Goal: Information Seeking & Learning: Learn about a topic

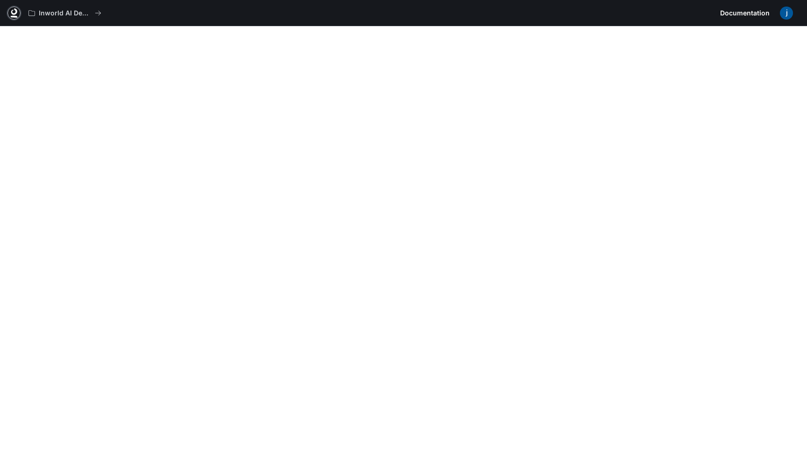
click at [13, 14] on icon at bounding box center [14, 11] width 6 height 7
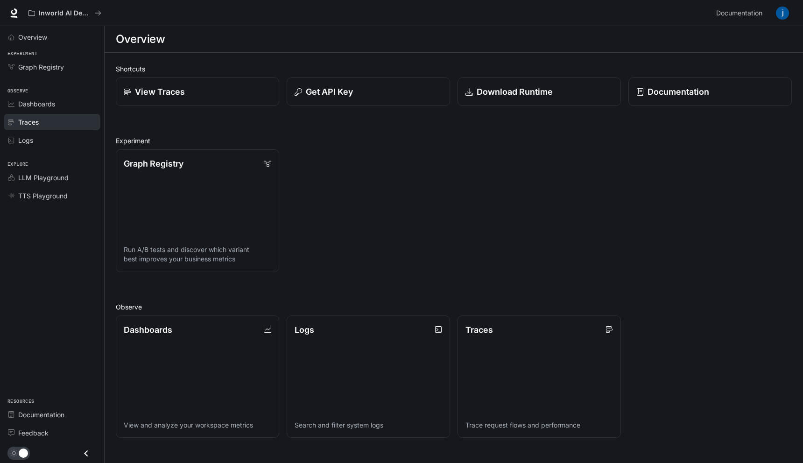
click at [34, 120] on span "Traces" at bounding box center [28, 122] width 21 height 10
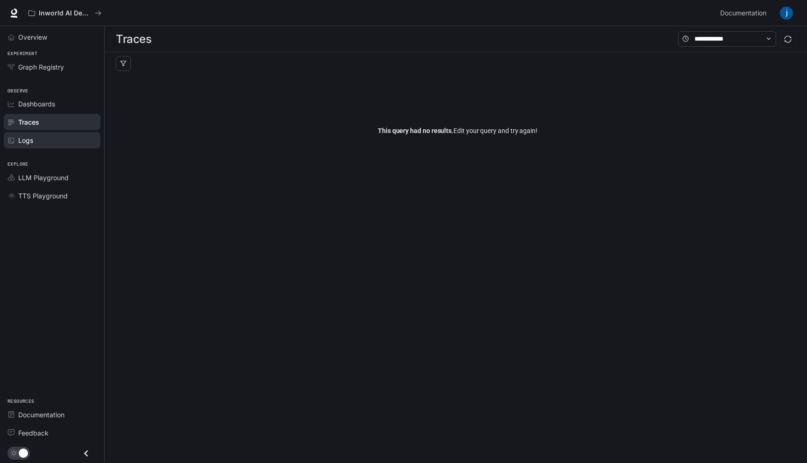
click at [33, 141] on div "Logs" at bounding box center [57, 140] width 78 height 10
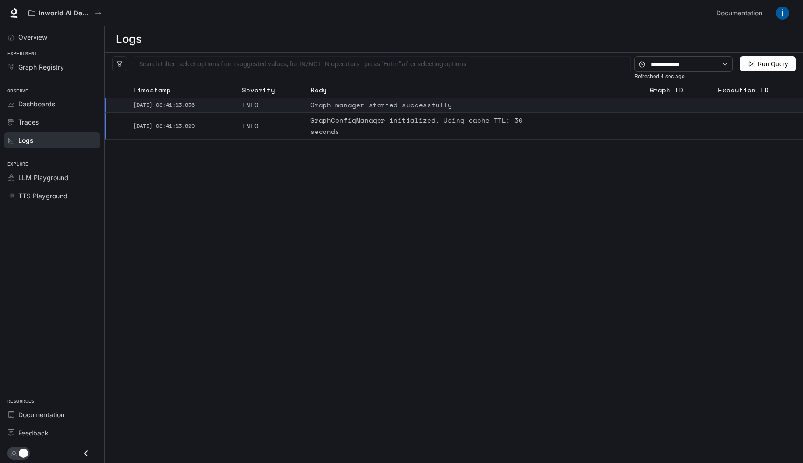
click at [345, 108] on div "Graph manager started successfully" at bounding box center [422, 104] width 224 height 11
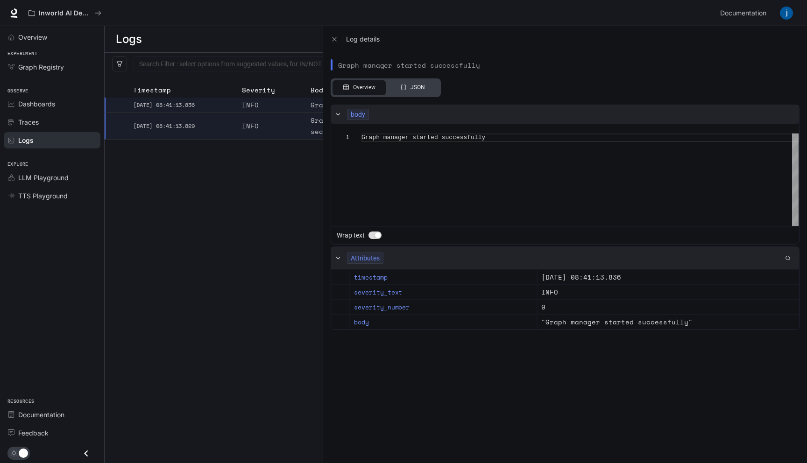
click at [339, 257] on icon at bounding box center [338, 258] width 7 height 7
click at [337, 111] on icon at bounding box center [338, 114] width 7 height 7
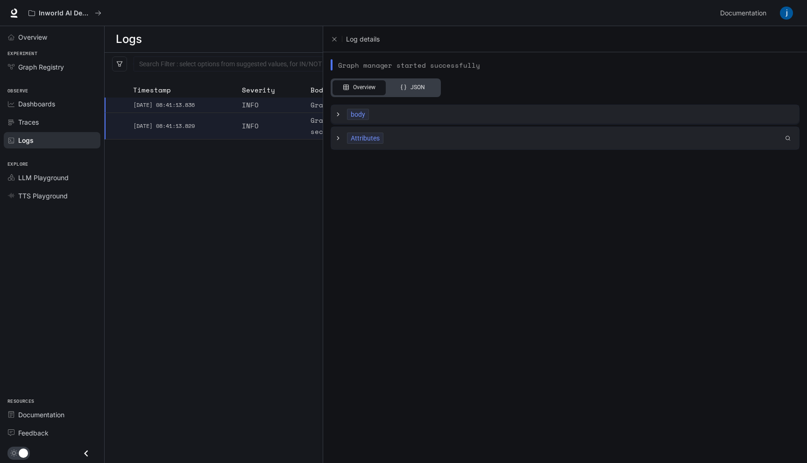
click at [337, 111] on icon at bounding box center [338, 114] width 7 height 7
type textarea "**********"
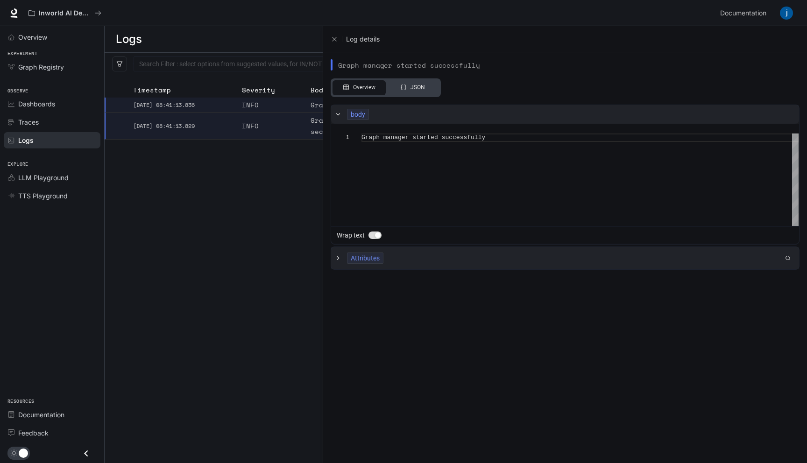
click at [406, 87] on icon at bounding box center [403, 87] width 7 height 7
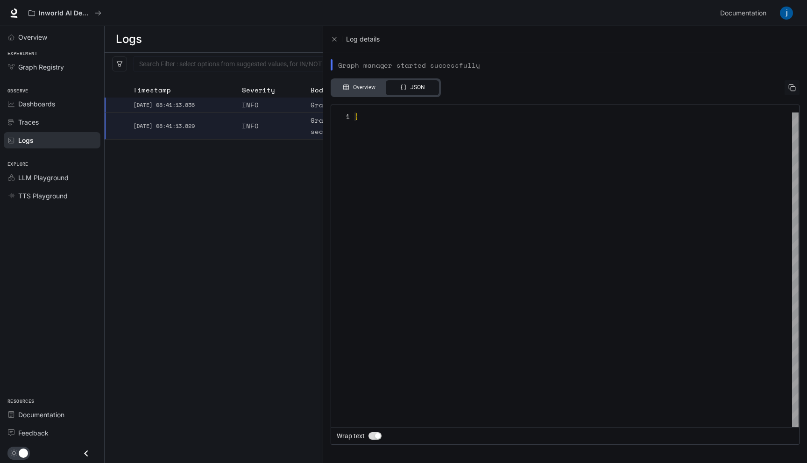
type textarea "**********"
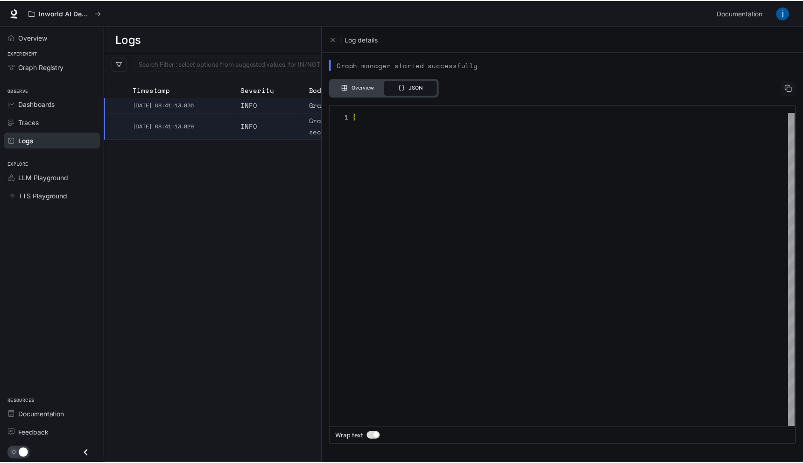
scroll to position [84, 0]
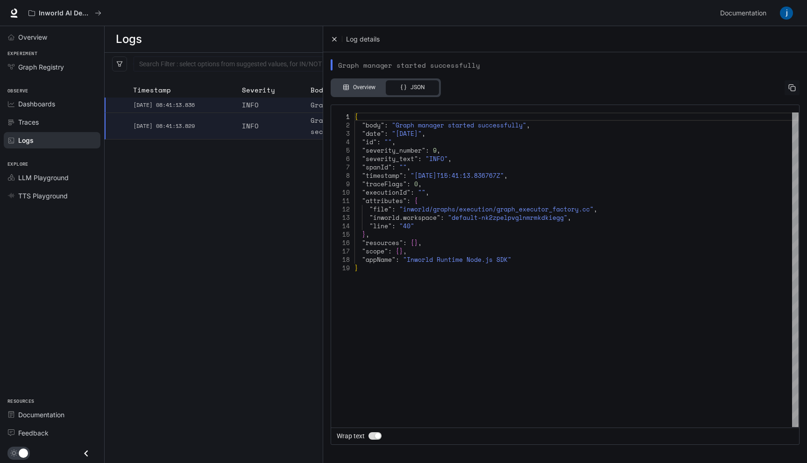
click at [334, 38] on icon "Close" at bounding box center [334, 38] width 7 height 7
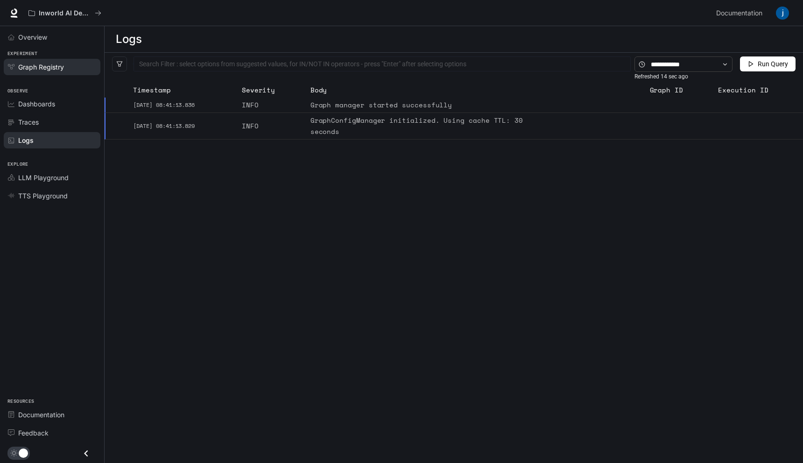
click at [52, 71] on span "Graph Registry" at bounding box center [41, 67] width 46 height 10
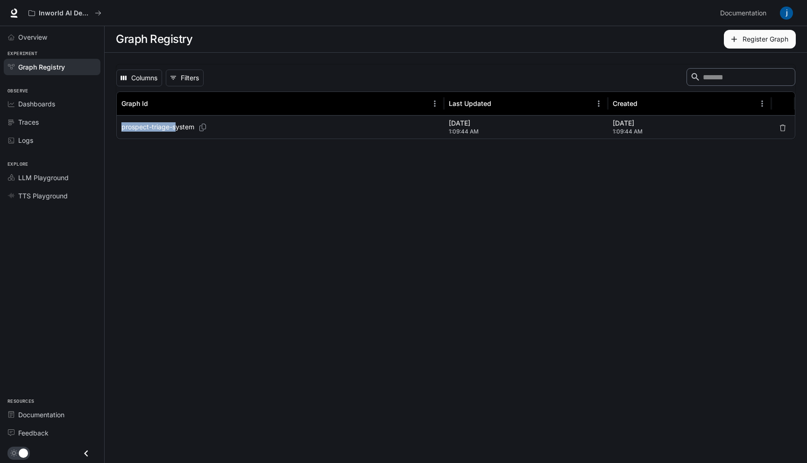
drag, startPoint x: 122, startPoint y: 127, endPoint x: 174, endPoint y: 127, distance: 52.3
click at [174, 127] on p "prospect-triage-system" at bounding box center [157, 126] width 73 height 9
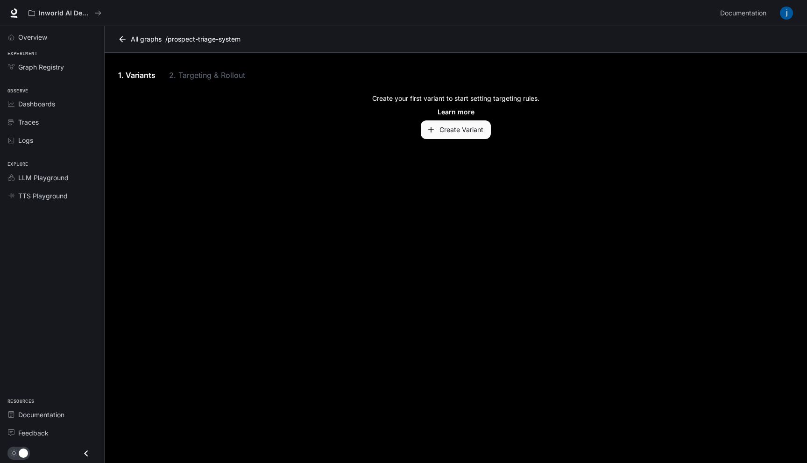
click at [123, 36] on icon at bounding box center [122, 39] width 9 height 9
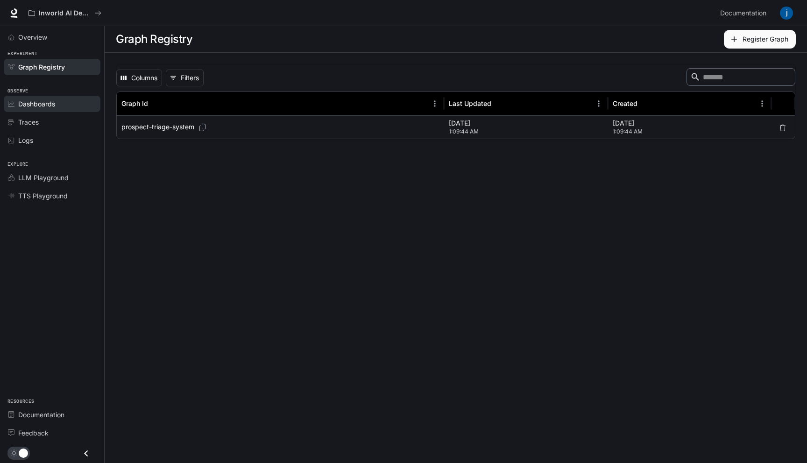
click at [36, 106] on span "Dashboards" at bounding box center [36, 104] width 37 height 10
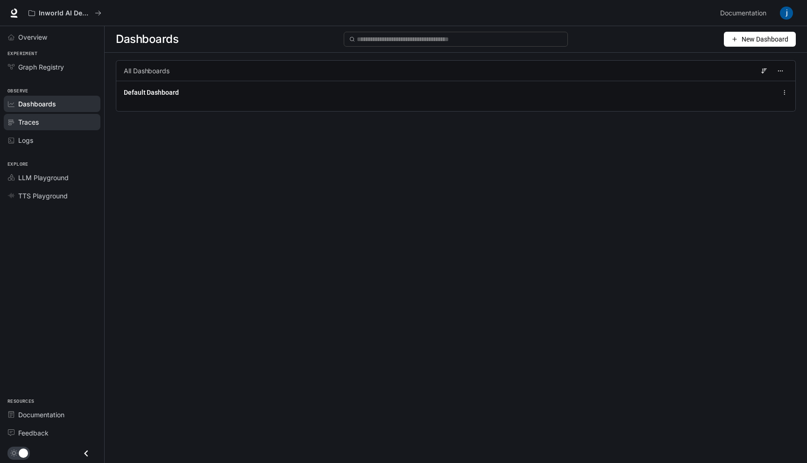
click at [34, 125] on span "Traces" at bounding box center [28, 122] width 21 height 10
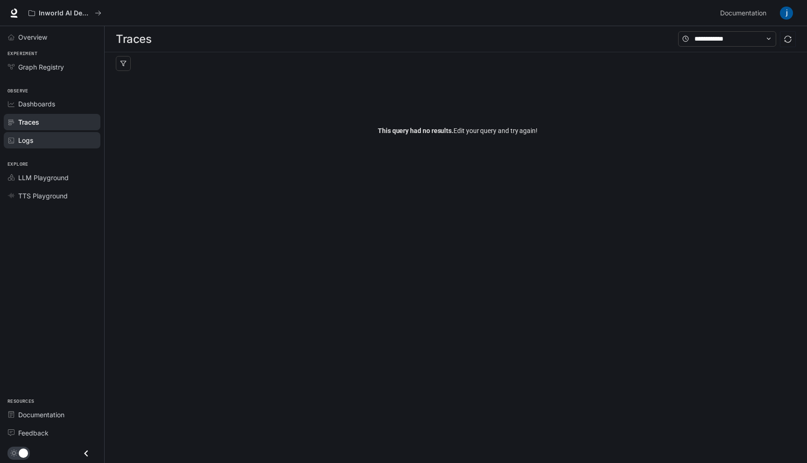
click at [43, 141] on div "Logs" at bounding box center [57, 140] width 78 height 10
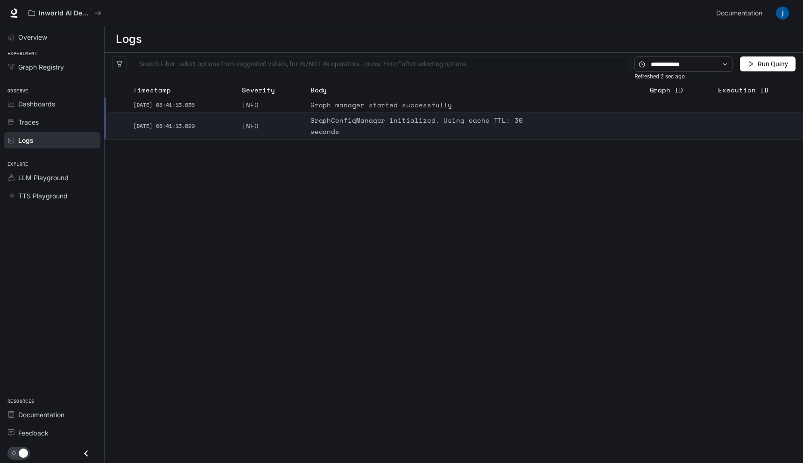
click at [399, 131] on div "GraphConfigManager initialized. Using cache TTL: 30 seconds" at bounding box center [422, 126] width 224 height 22
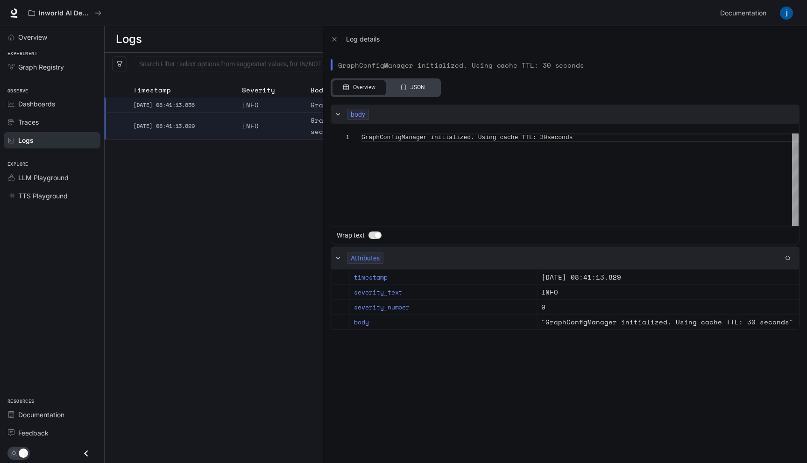
click at [341, 113] on div at bounding box center [341, 114] width 12 height 10
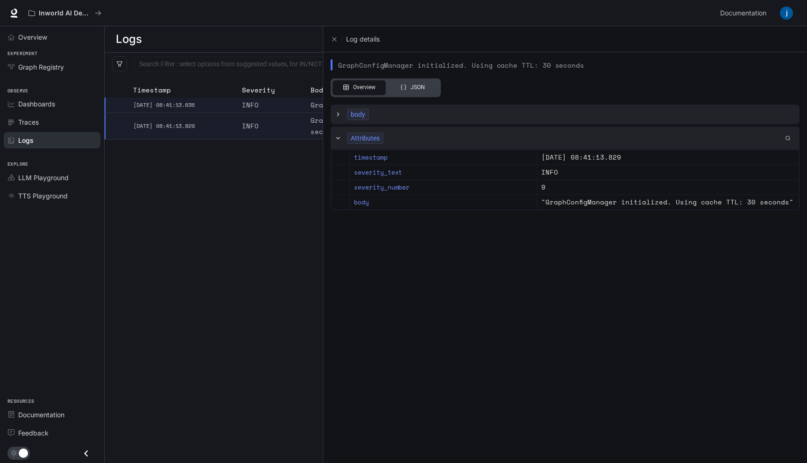
click at [340, 134] on div at bounding box center [341, 138] width 12 height 10
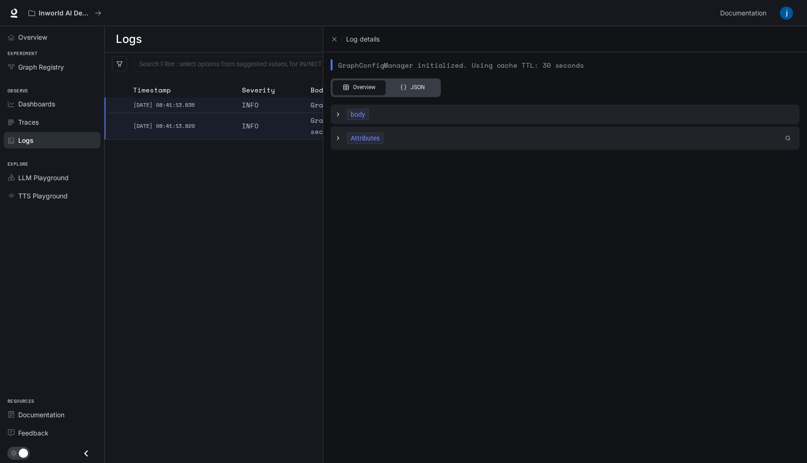
click at [340, 135] on icon at bounding box center [338, 138] width 7 height 7
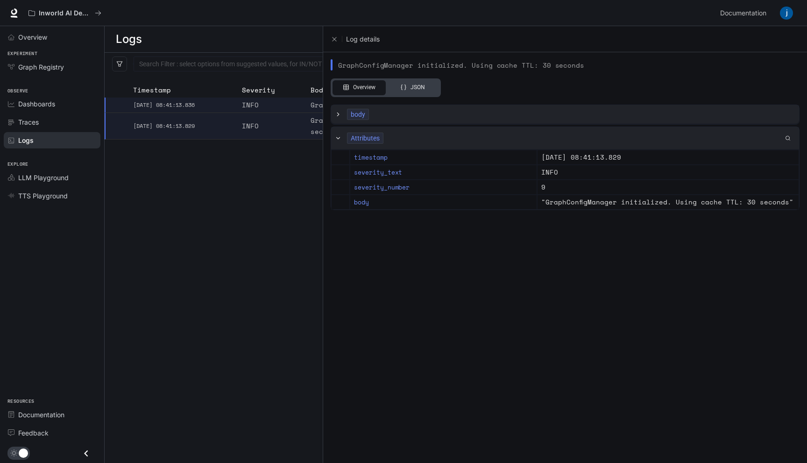
click at [340, 138] on icon at bounding box center [338, 138] width 7 height 7
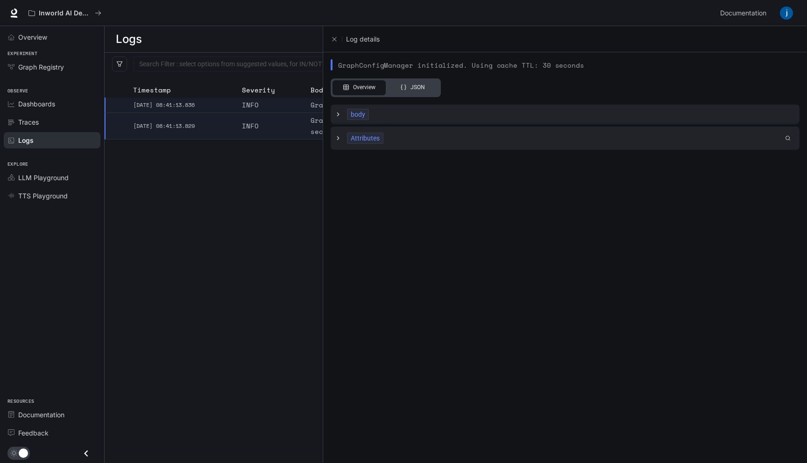
click at [339, 134] on div at bounding box center [341, 138] width 12 height 10
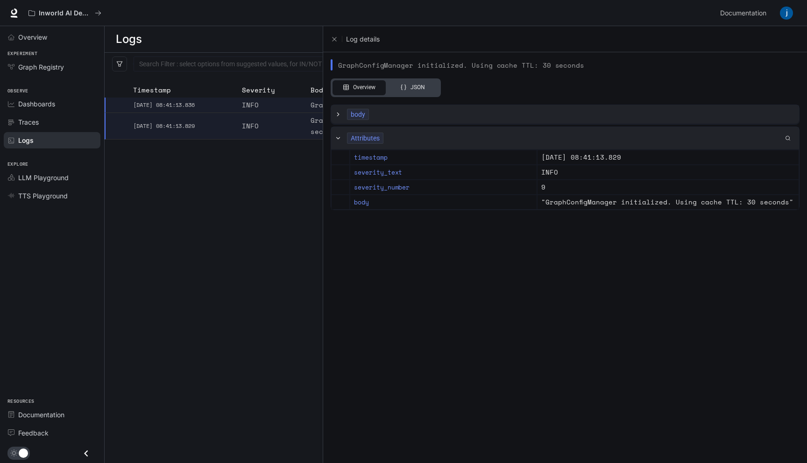
click at [338, 113] on icon at bounding box center [338, 114] width 7 height 7
type textarea "**********"
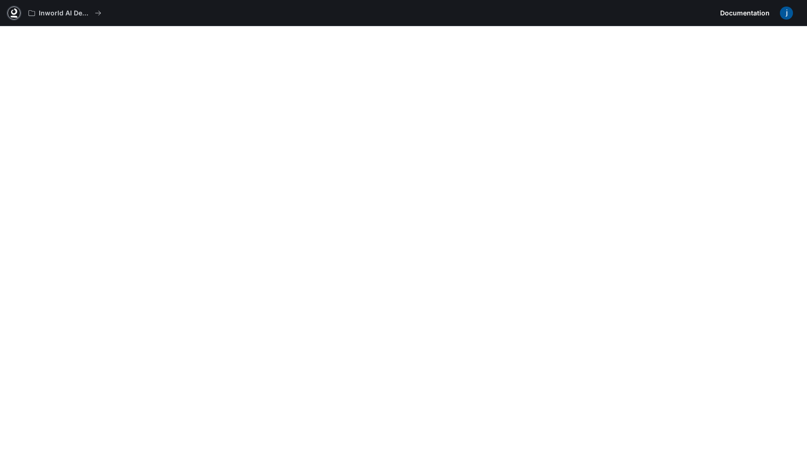
click at [15, 13] on icon at bounding box center [14, 11] width 6 height 7
